Goal: Information Seeking & Learning: Learn about a topic

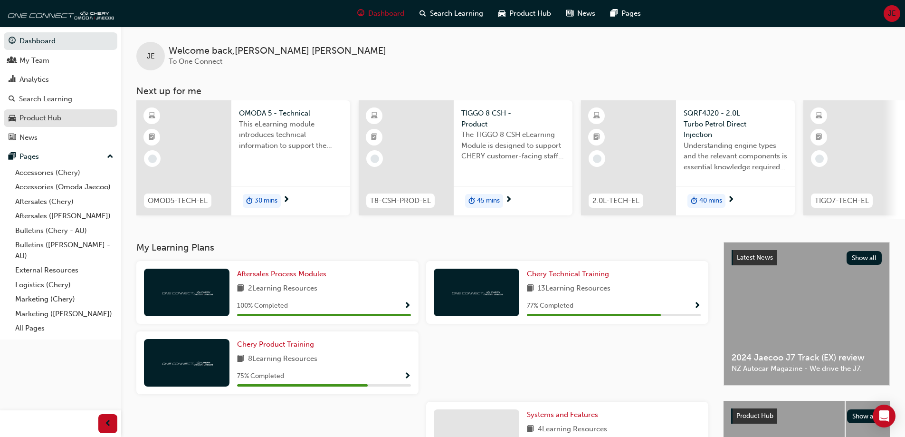
click at [34, 118] on div "Product Hub" at bounding box center [40, 118] width 42 height 11
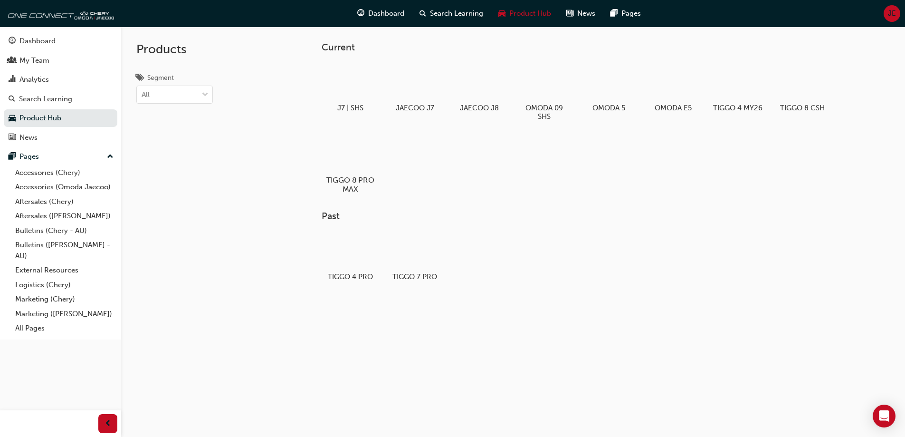
click at [349, 162] on div at bounding box center [350, 152] width 53 height 38
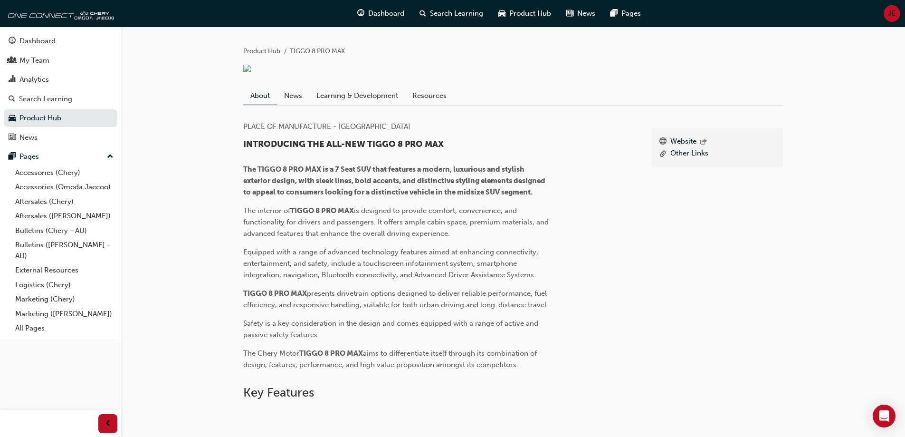
scroll to position [190, 0]
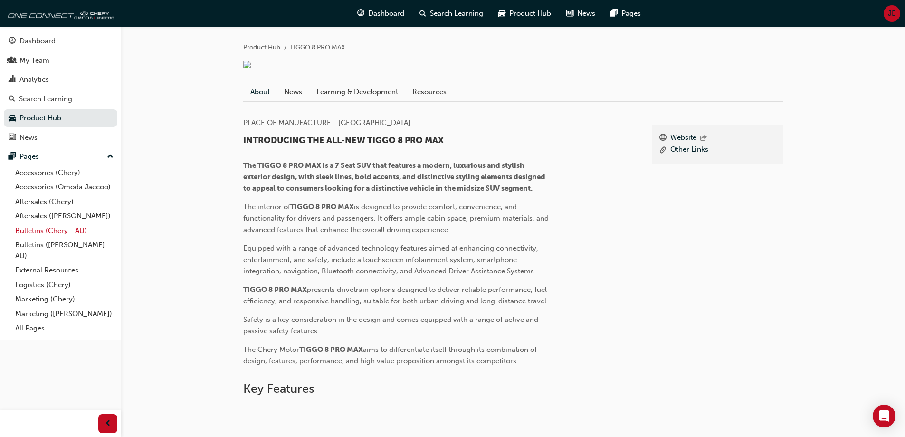
click at [33, 233] on link "Bulletins (Chery - AU)" at bounding box center [64, 230] width 106 height 15
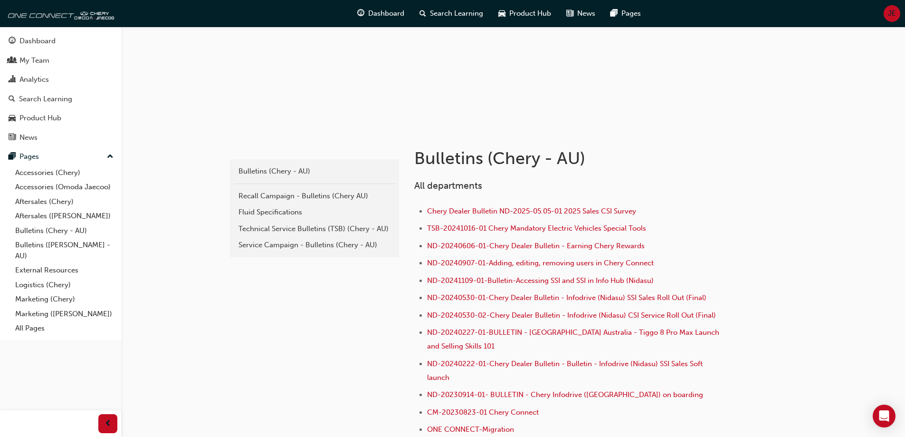
scroll to position [95, 0]
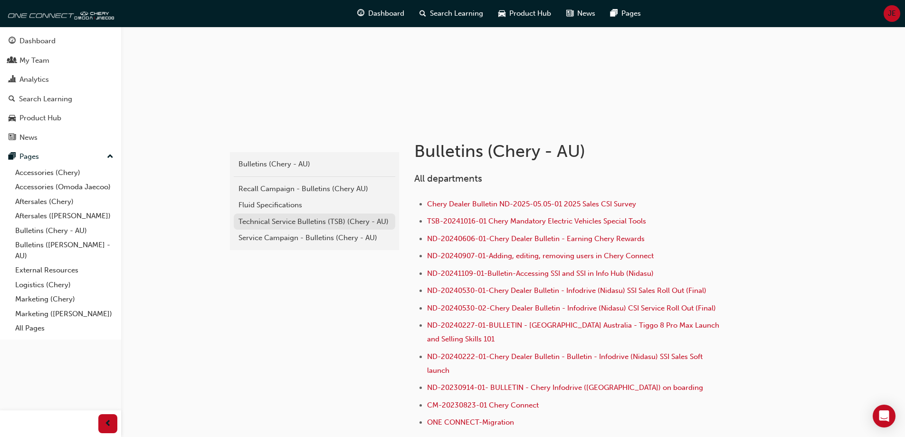
click at [267, 220] on div "Technical Service Bulletins (TSB) (Chery - AU)" at bounding box center [314, 221] width 152 height 11
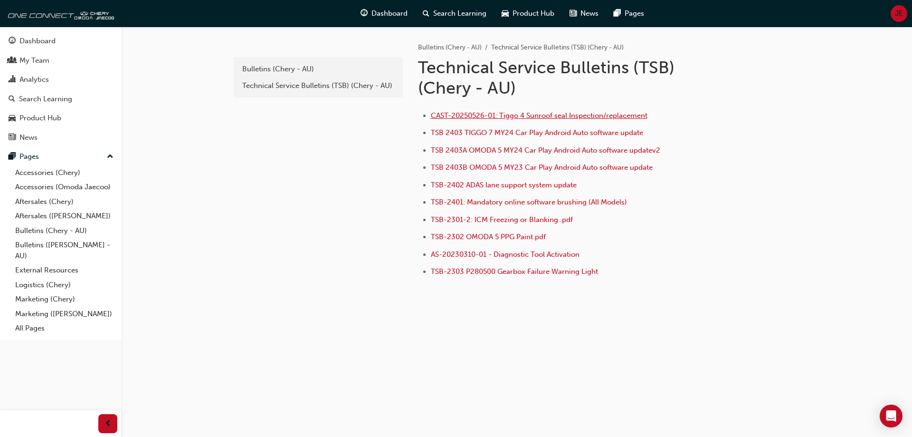
click at [553, 118] on span "CAST-20250526-01: Tiggo 4 Sunroof seal Inspection/replacement" at bounding box center [539, 115] width 217 height 9
click at [37, 228] on link "Bulletins (Chery - AU)" at bounding box center [64, 230] width 106 height 15
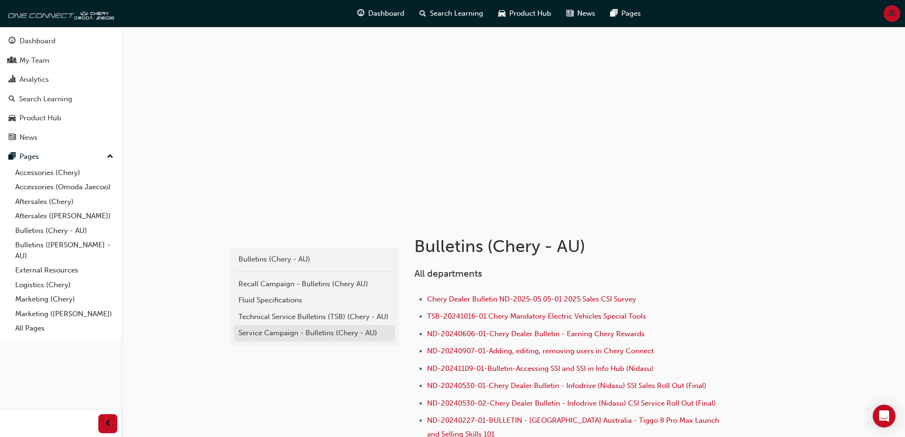
click at [289, 333] on div "Service Campaign - Bulletins (Chery - AU)" at bounding box center [314, 332] width 152 height 11
click at [263, 285] on div "Recall Campaign - Bulletins (Chery AU)" at bounding box center [314, 283] width 152 height 11
